Goal: Navigation & Orientation: Find specific page/section

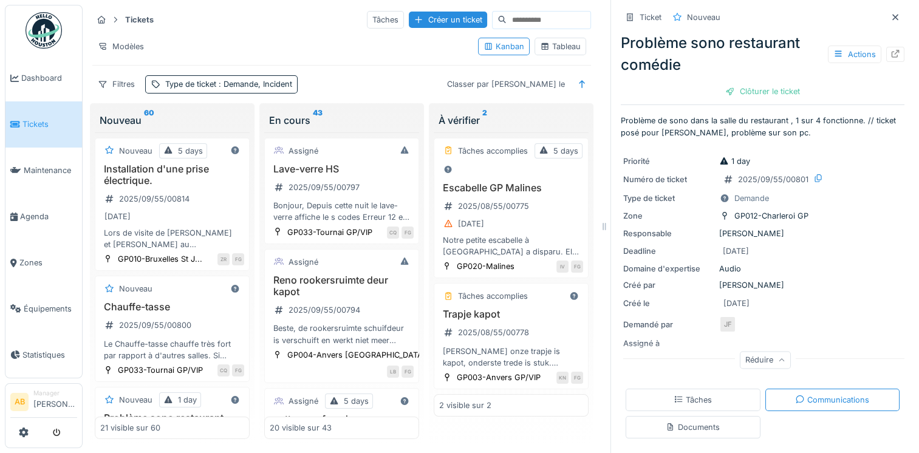
scroll to position [1220, 0]
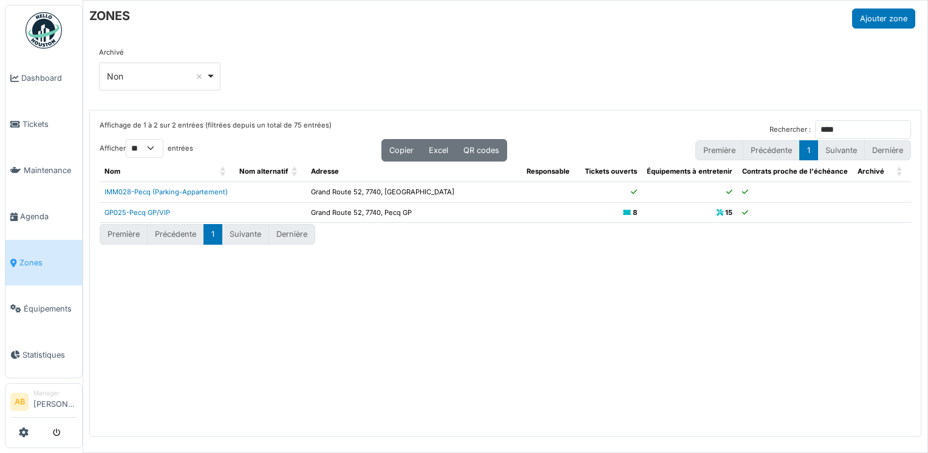
select select "**"
click at [27, 22] on img at bounding box center [44, 30] width 36 height 36
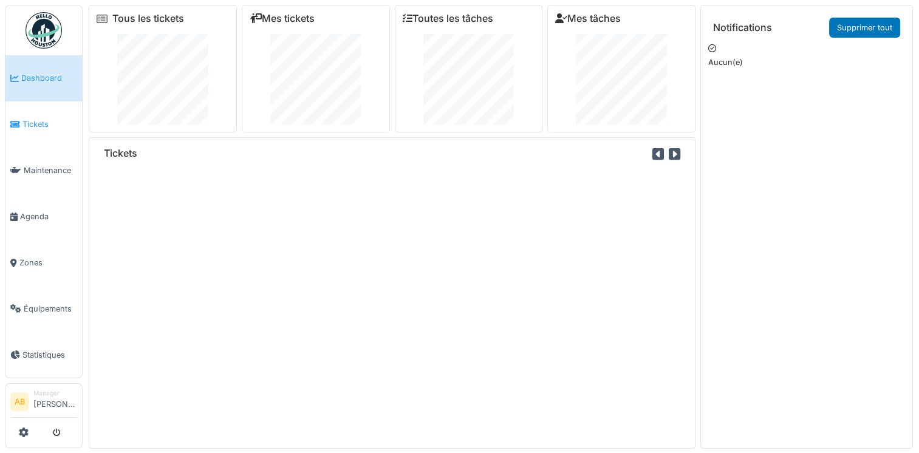
click at [36, 125] on span "Tickets" at bounding box center [49, 124] width 55 height 12
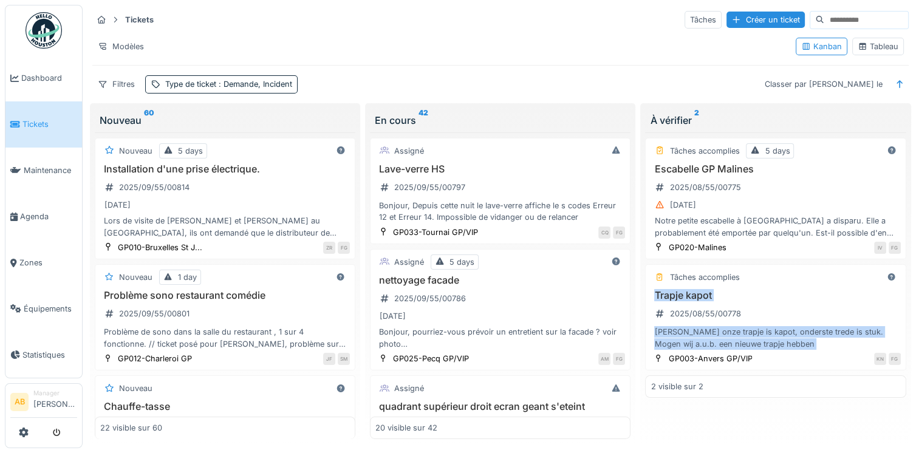
scroll to position [2012, 0]
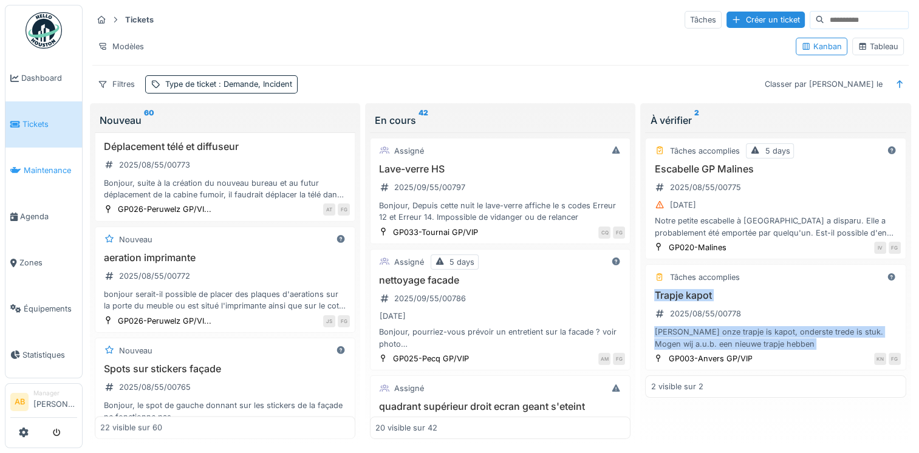
click at [28, 176] on link "Maintenance" at bounding box center [43, 171] width 77 height 46
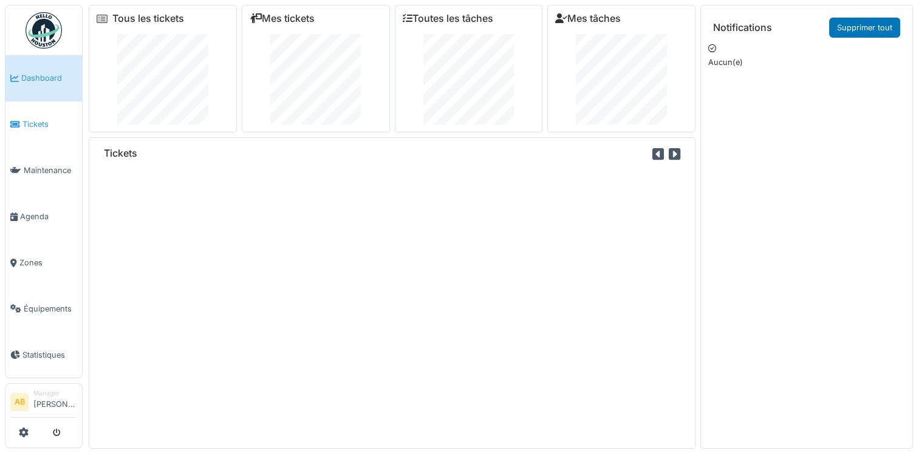
click at [24, 128] on link "Tickets" at bounding box center [43, 124] width 77 height 46
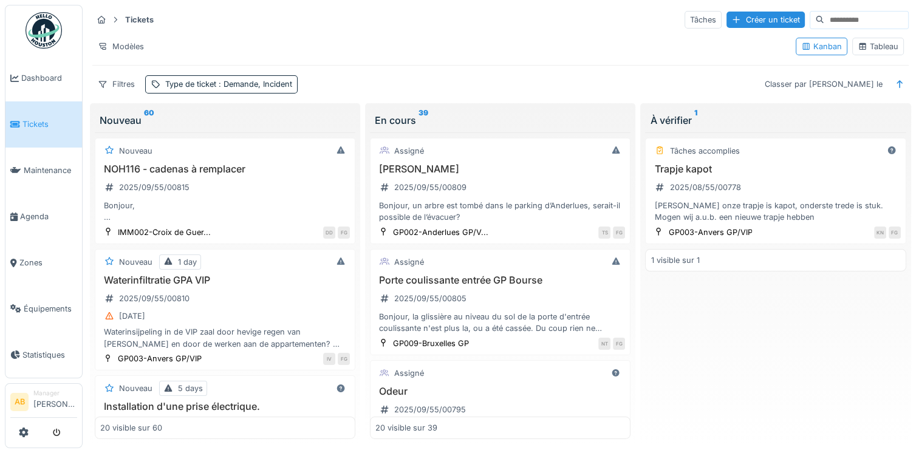
click at [56, 40] on img at bounding box center [44, 30] width 36 height 36
